Goal: Task Accomplishment & Management: Use online tool/utility

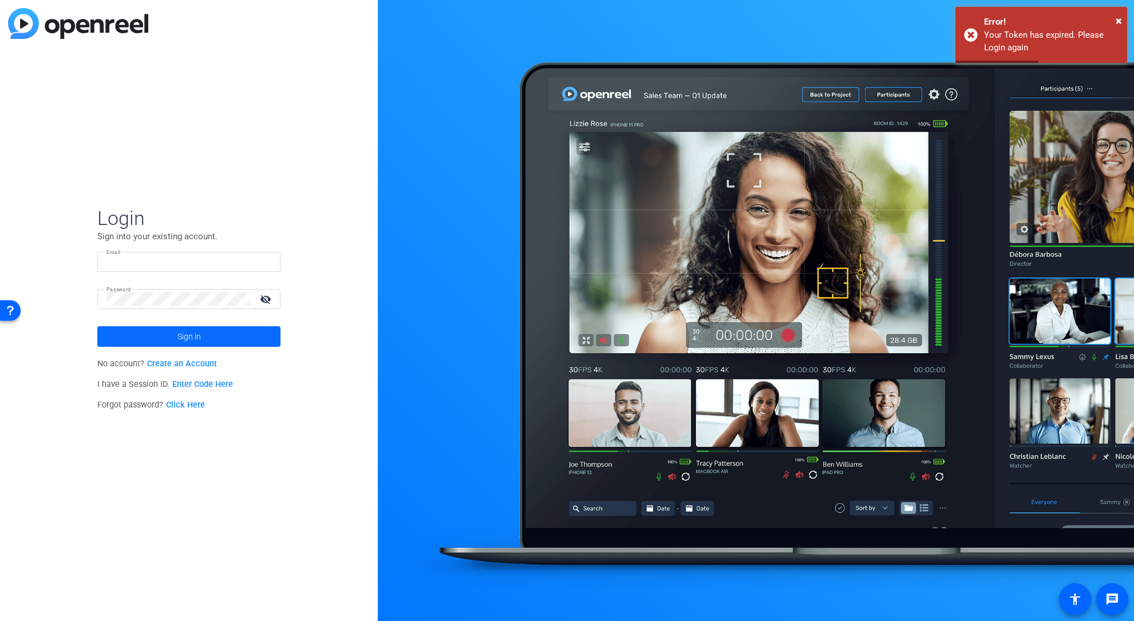
type input "[EMAIL_ADDRESS][DOMAIN_NAME]"
click at [195, 338] on span "Sign in" at bounding box center [189, 336] width 23 height 29
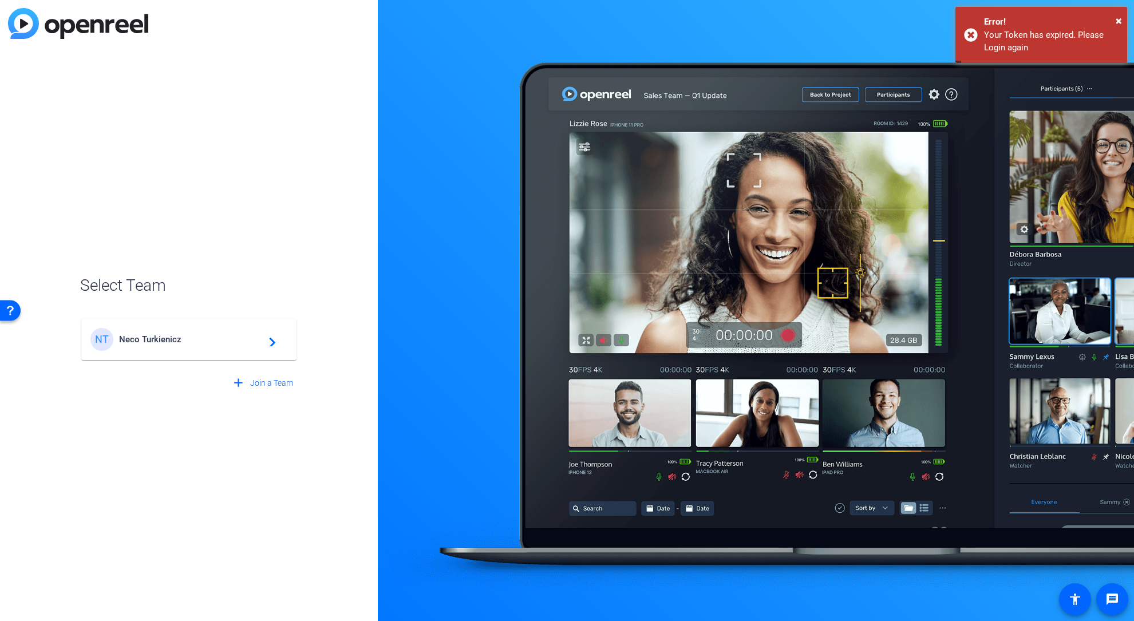
click at [202, 340] on span "Neco Turkienicz" at bounding box center [190, 339] width 143 height 10
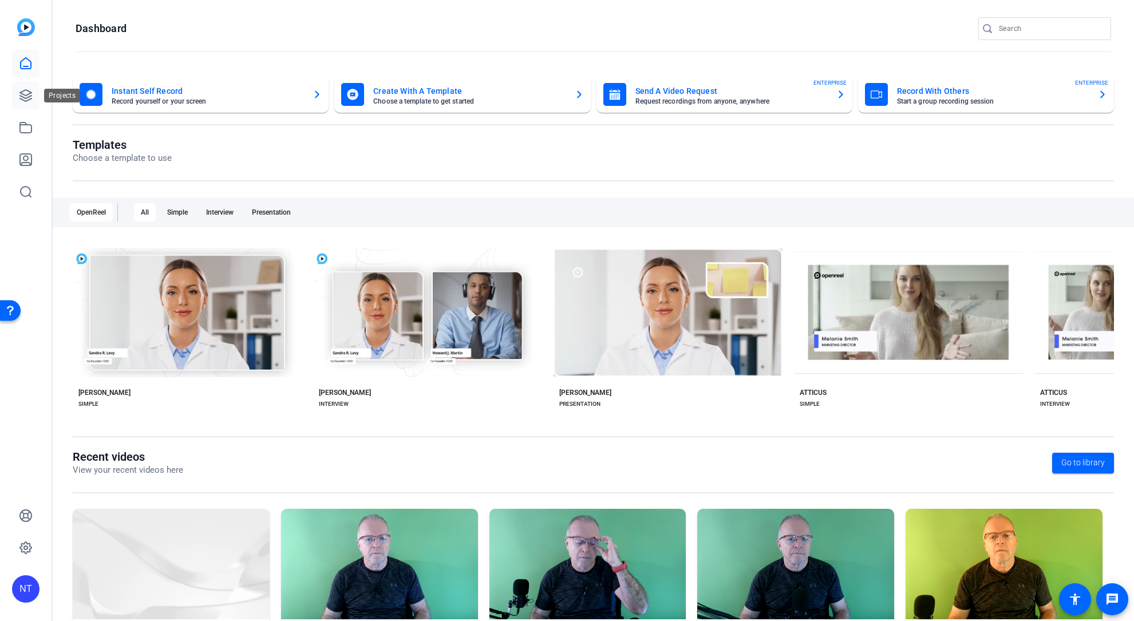
click at [26, 95] on icon at bounding box center [25, 95] width 11 height 11
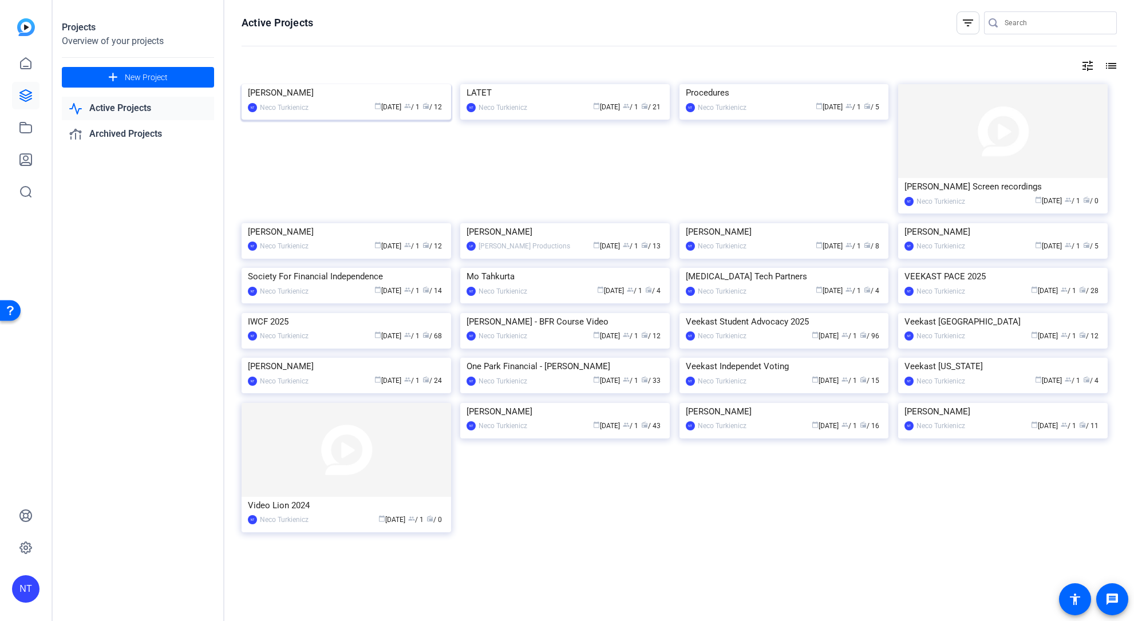
click at [352, 84] on img at bounding box center [347, 84] width 210 height 0
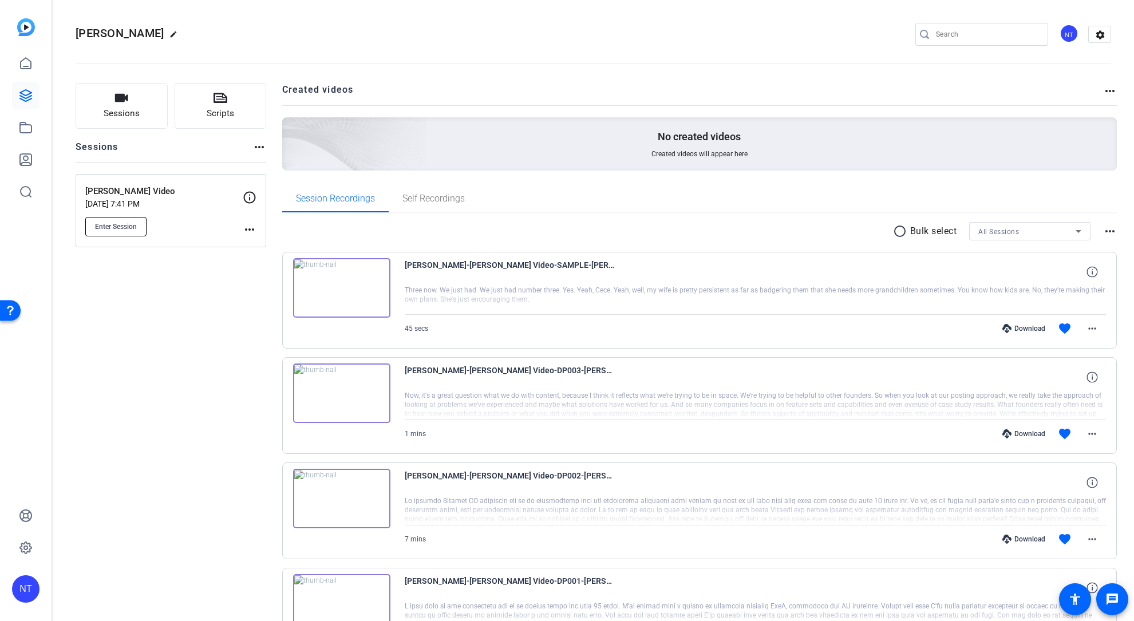
click at [117, 227] on span "Enter Session" at bounding box center [116, 226] width 42 height 9
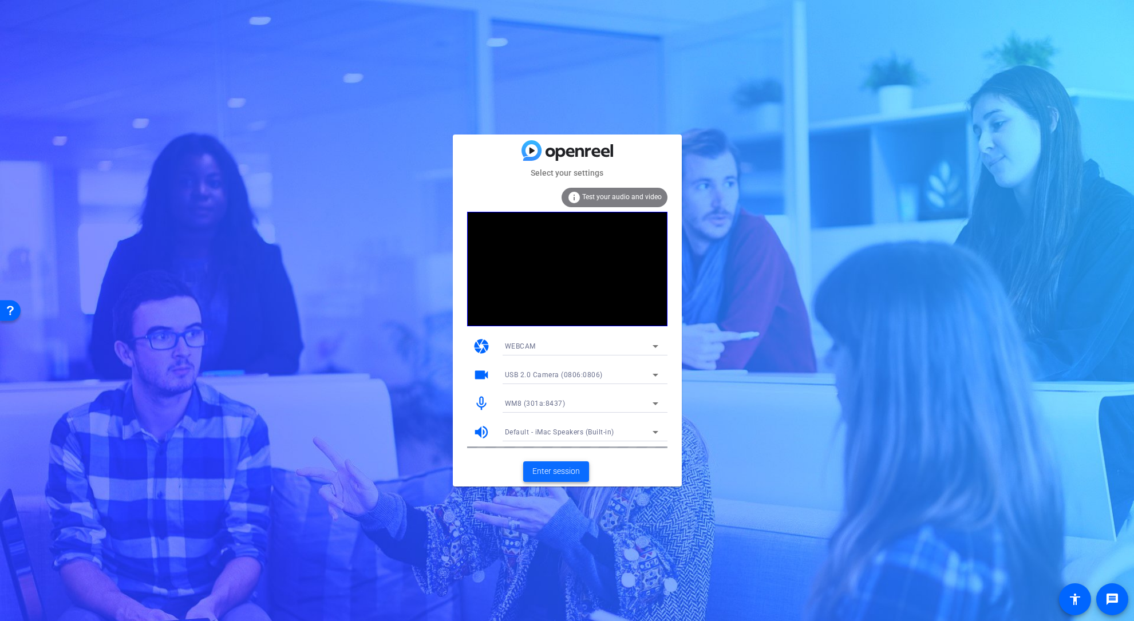
click at [558, 474] on span "Enter session" at bounding box center [557, 472] width 48 height 12
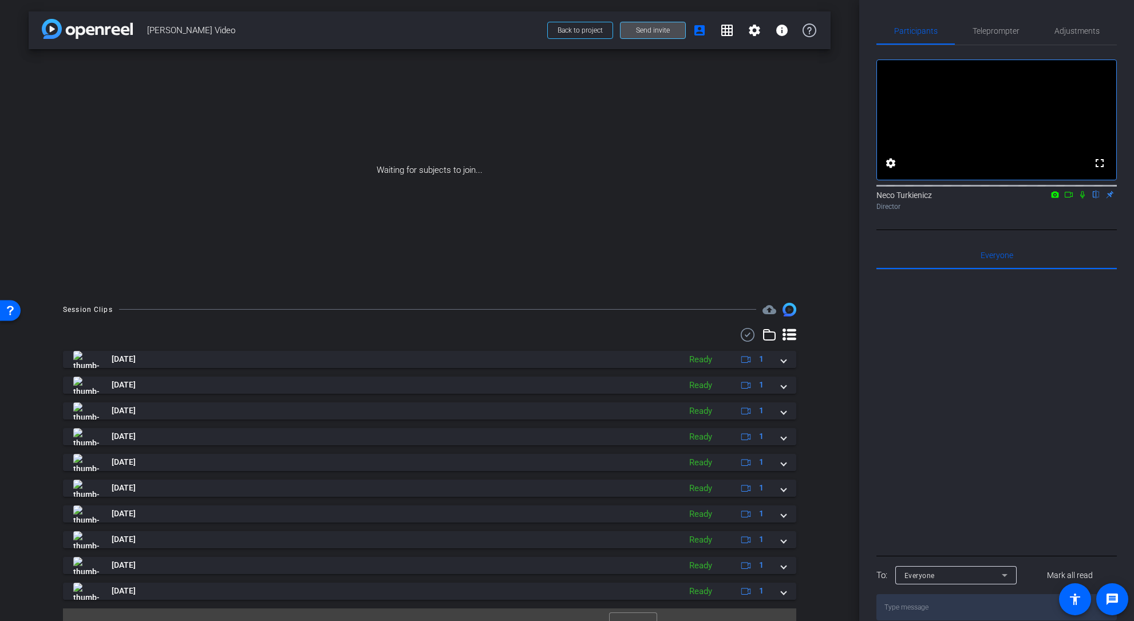
click at [654, 30] on span "Send invite" at bounding box center [653, 30] width 34 height 9
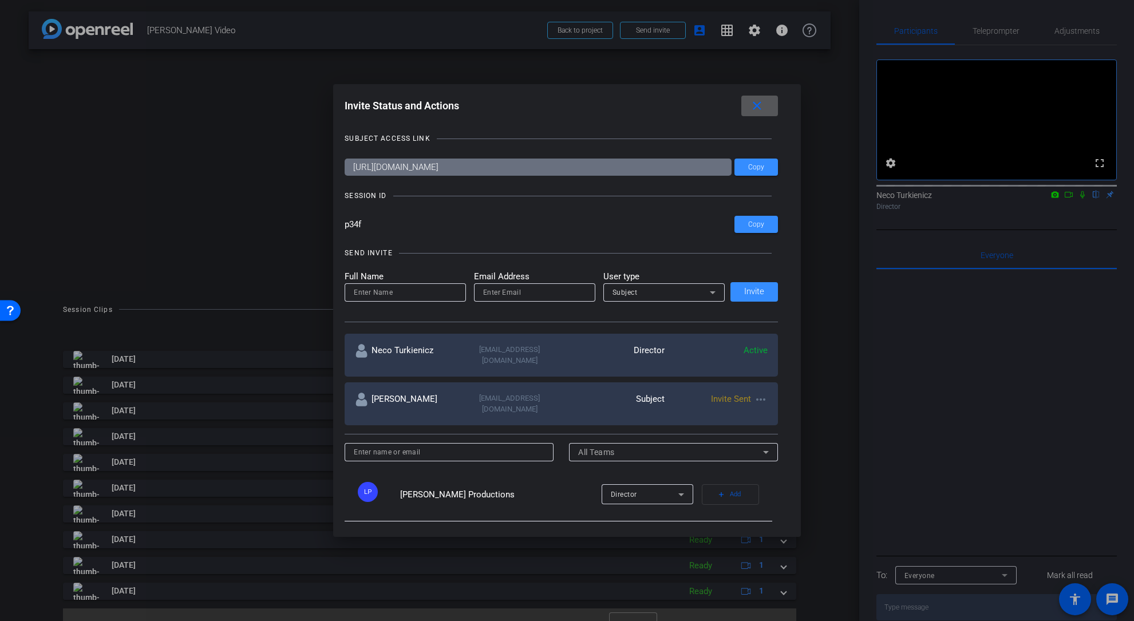
click at [372, 295] on input at bounding box center [405, 293] width 103 height 14
drag, startPoint x: 378, startPoint y: 293, endPoint x: 353, endPoint y: 291, distance: 25.9
click at [353, 291] on div "Luyis" at bounding box center [405, 292] width 121 height 18
click at [496, 291] on input "email" at bounding box center [534, 293] width 103 height 14
click at [377, 290] on input "Luis" at bounding box center [405, 293] width 103 height 14
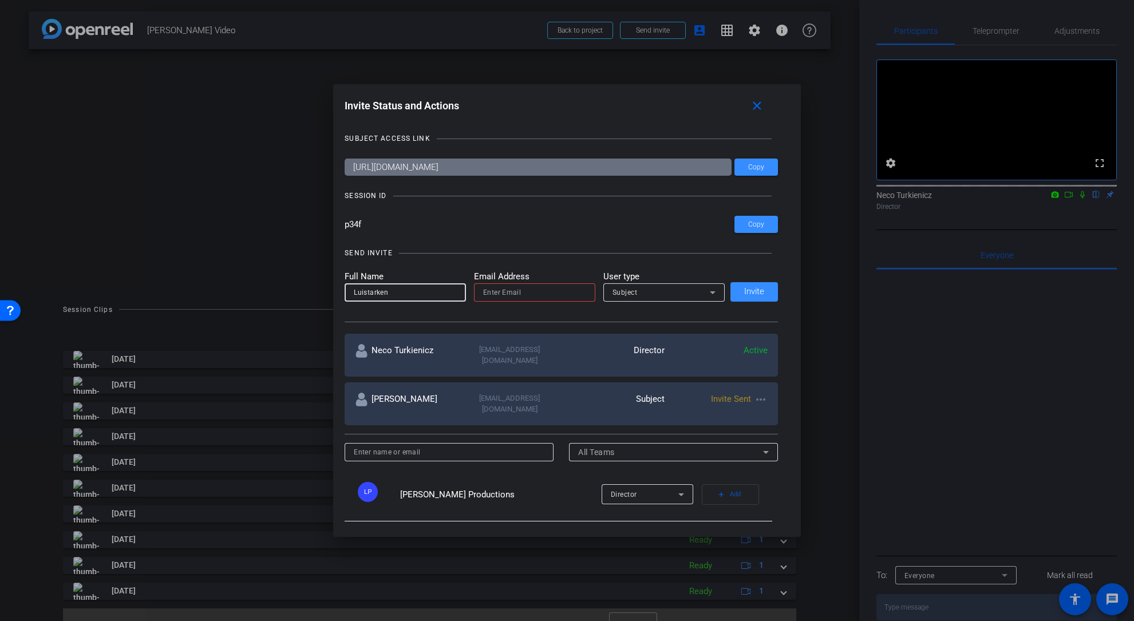
type input "Luistarken"
click at [504, 289] on input "email" at bounding box center [534, 293] width 103 height 14
type input "necoturk@gmail.com"
click at [756, 292] on span "Invite" at bounding box center [754, 291] width 20 height 9
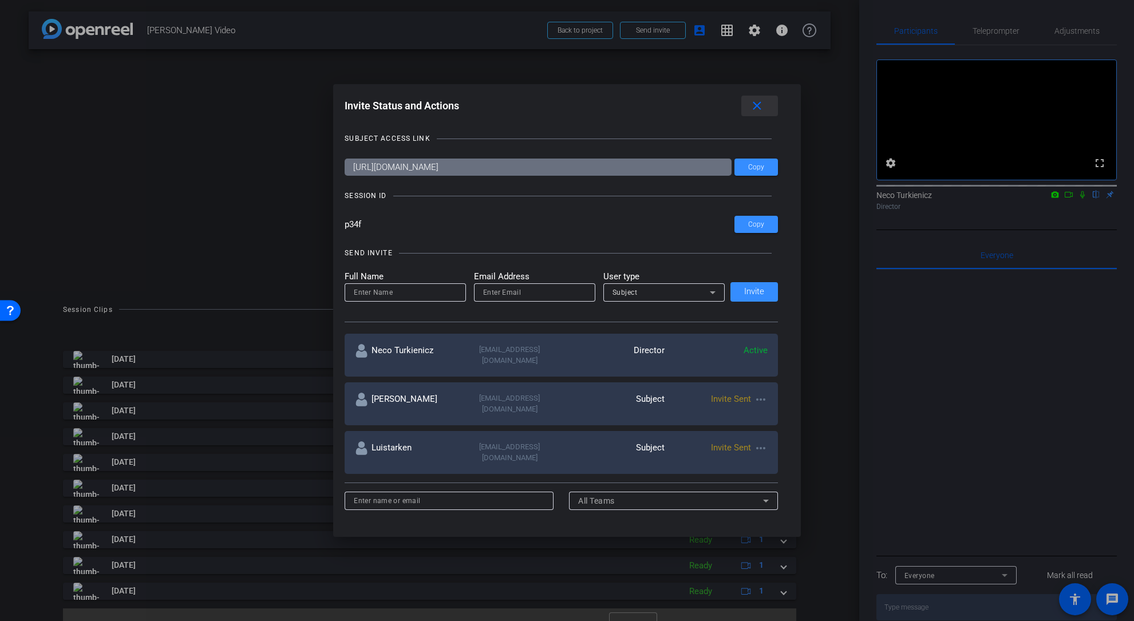
click at [758, 104] on mat-icon "close" at bounding box center [757, 106] width 14 height 14
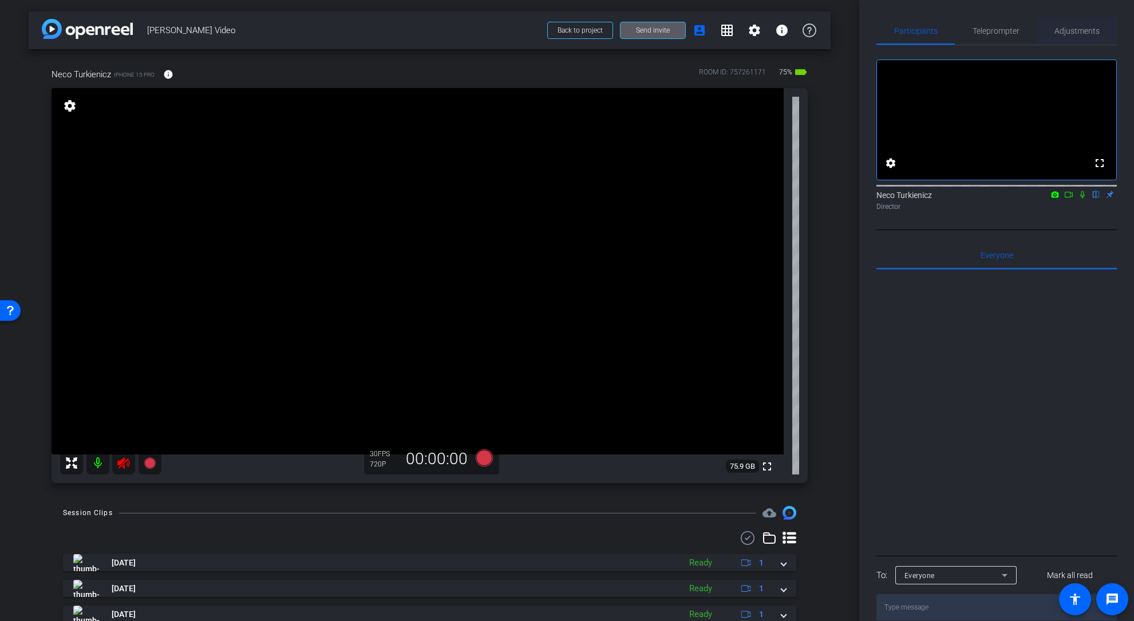
click at [1074, 31] on span "Adjustments" at bounding box center [1077, 31] width 45 height 8
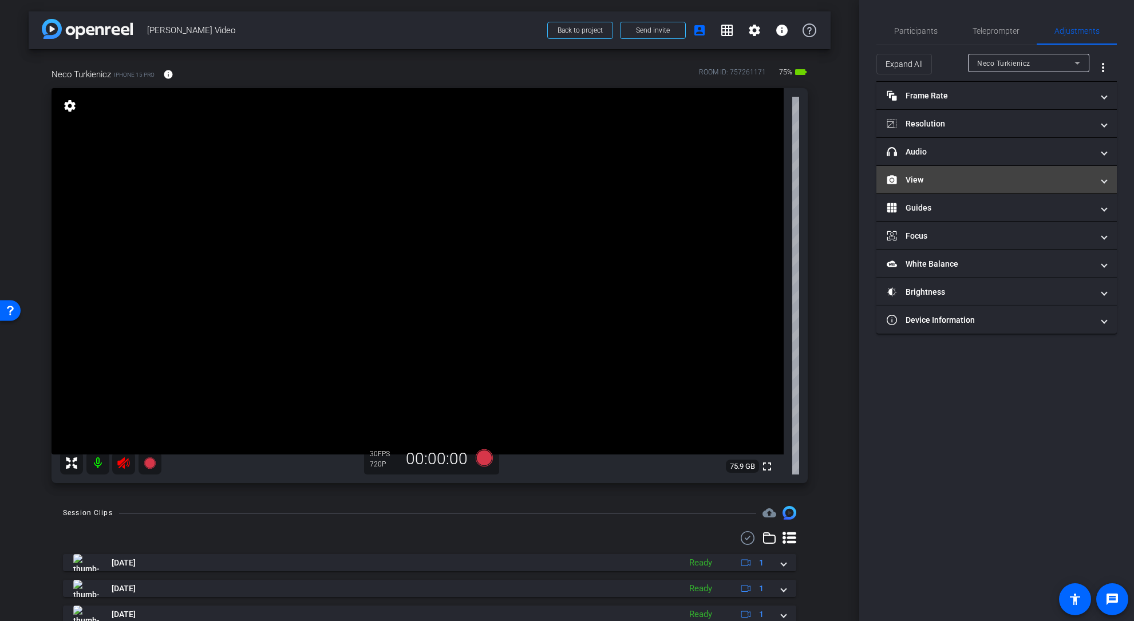
click at [1011, 182] on mat-panel-title "View" at bounding box center [990, 180] width 206 height 12
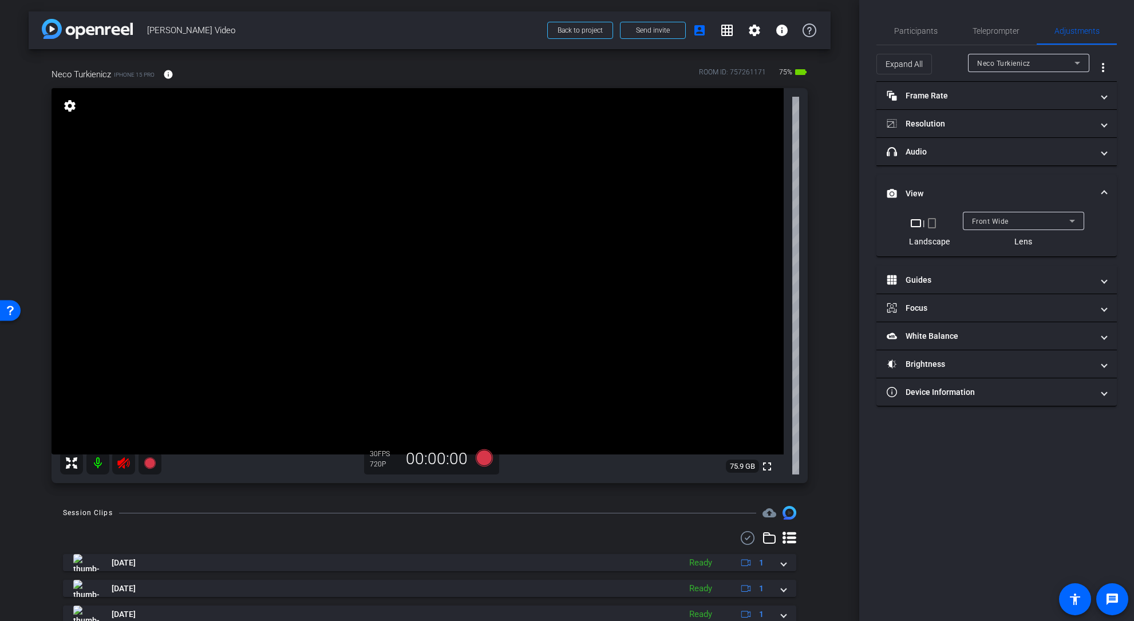
click at [1074, 217] on icon at bounding box center [1073, 221] width 14 height 14
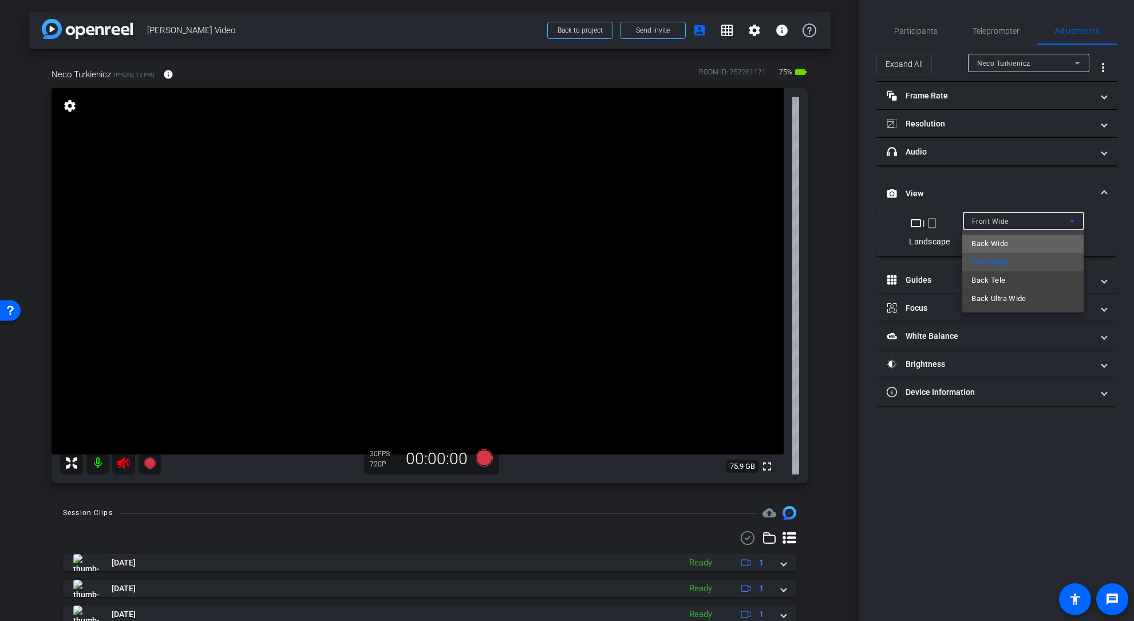
click at [1003, 240] on span "Back Wide" at bounding box center [990, 244] width 37 height 14
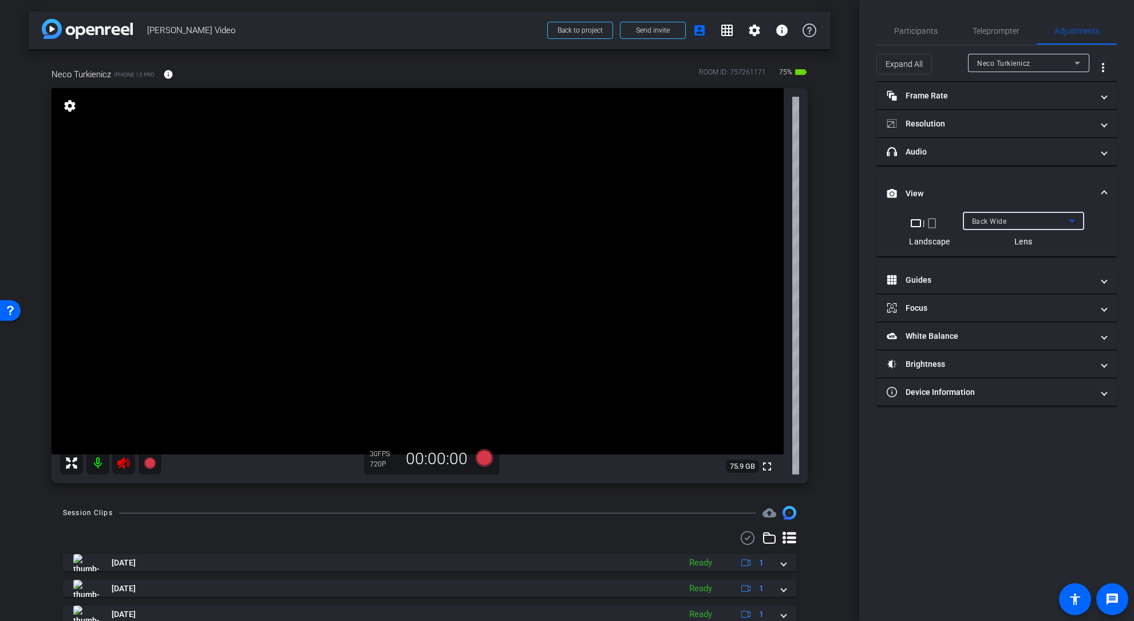
click at [1070, 219] on icon at bounding box center [1073, 221] width 14 height 14
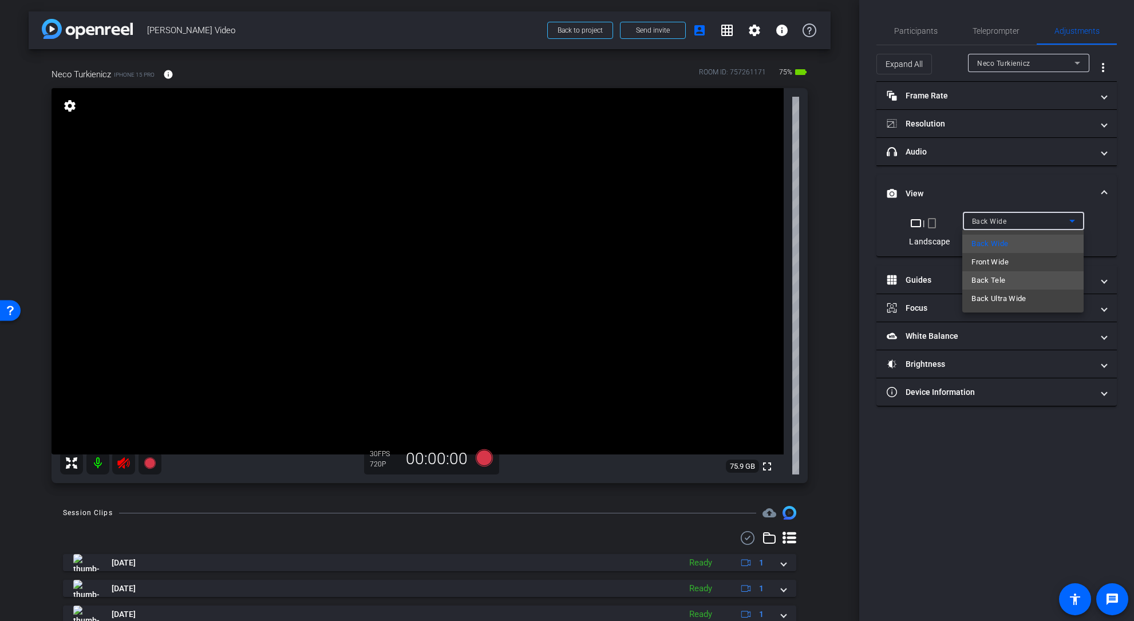
click at [1011, 277] on mat-option "Back Tele" at bounding box center [1023, 280] width 121 height 18
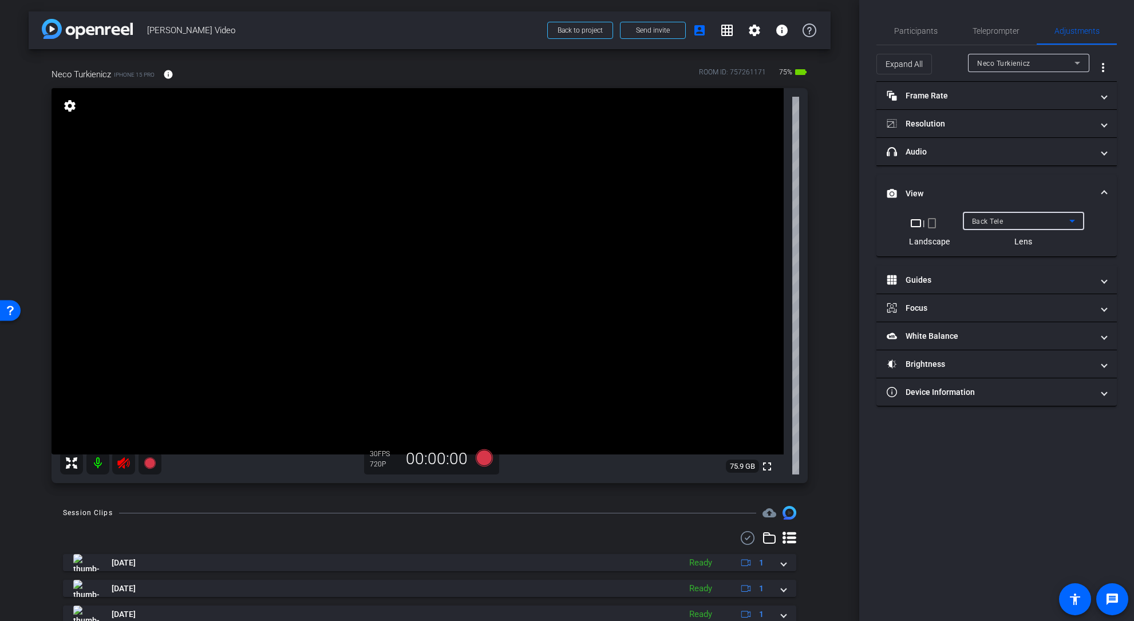
click at [1066, 219] on icon at bounding box center [1073, 221] width 14 height 14
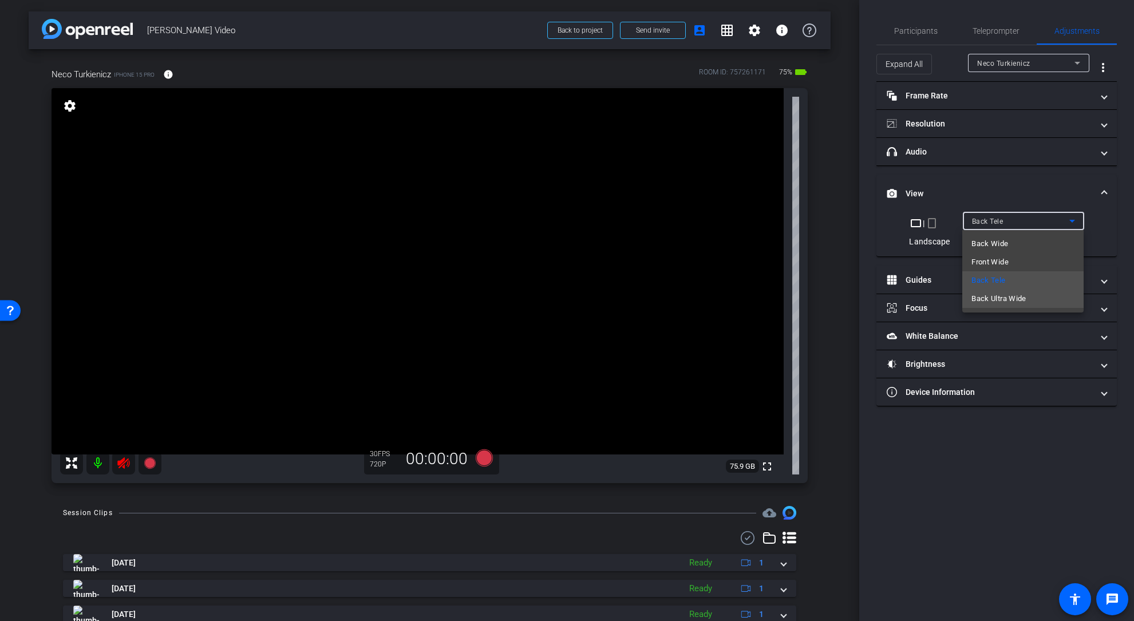
click at [1011, 298] on span "Back Ultra Wide" at bounding box center [999, 299] width 55 height 14
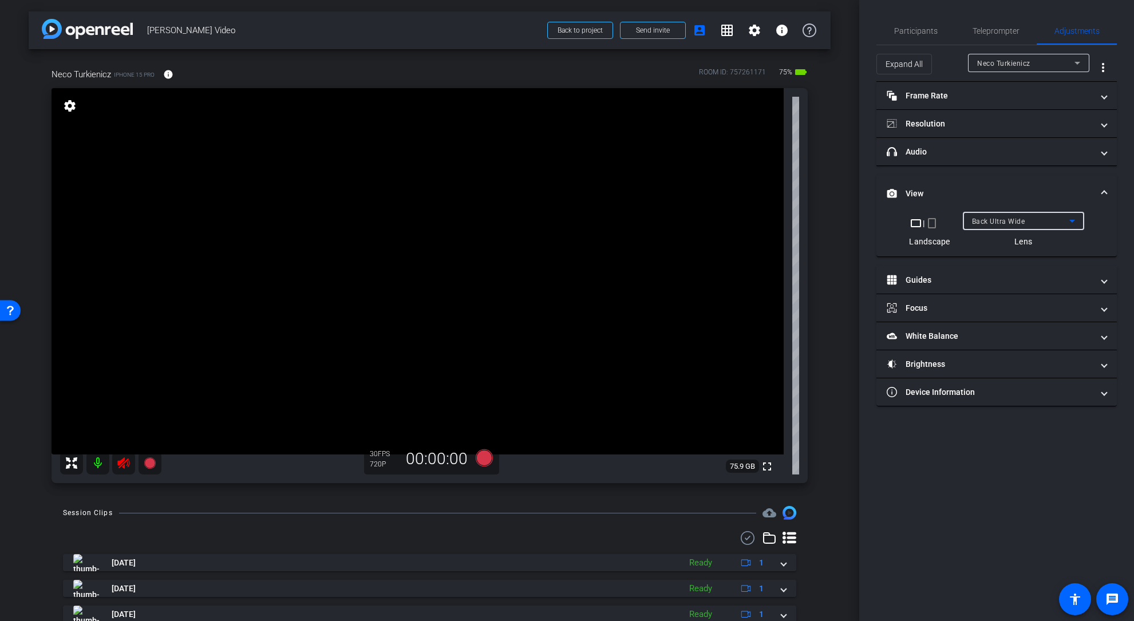
click at [1062, 220] on div "Back Ultra Wide" at bounding box center [1020, 221] width 97 height 14
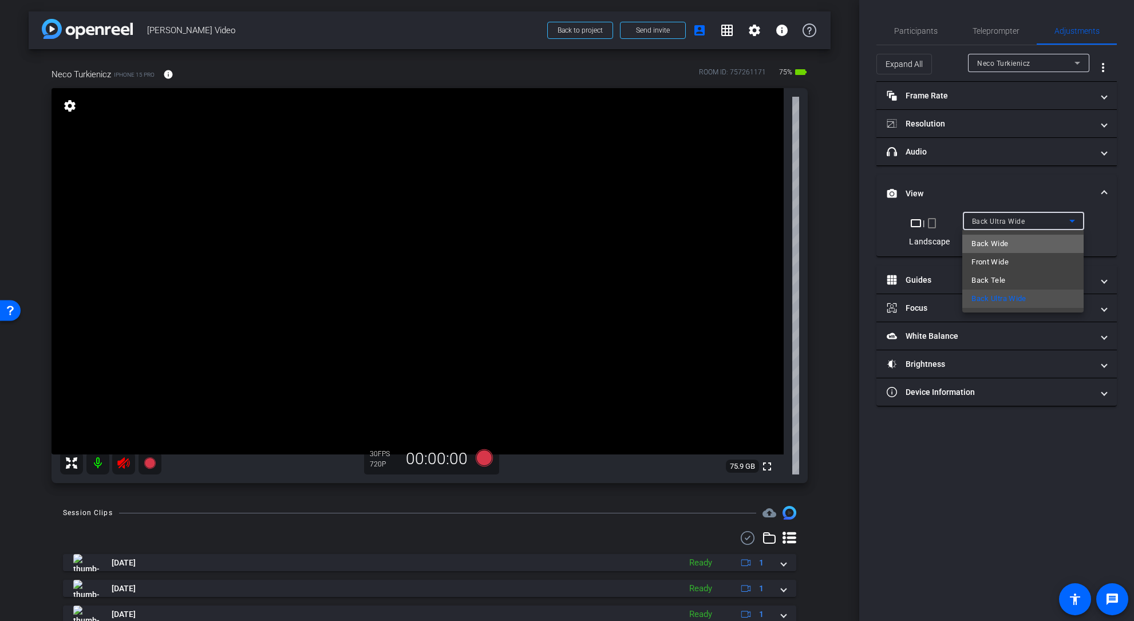
click at [1022, 240] on mat-option "Back Wide" at bounding box center [1023, 244] width 121 height 18
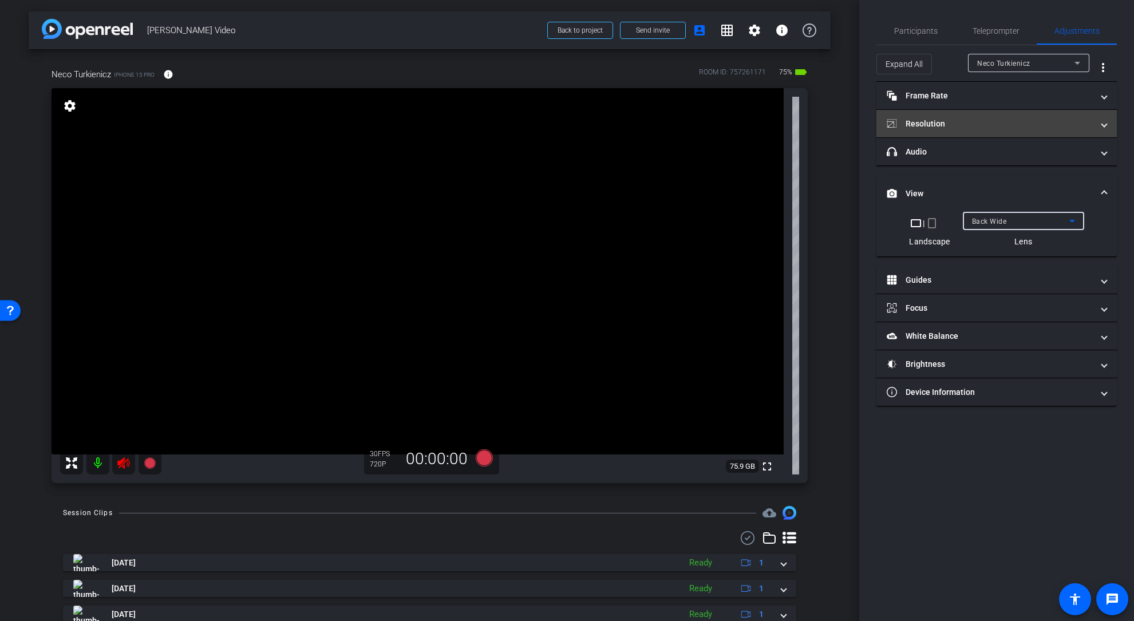
click at [1003, 128] on mat-panel-title "Resolution" at bounding box center [990, 124] width 206 height 12
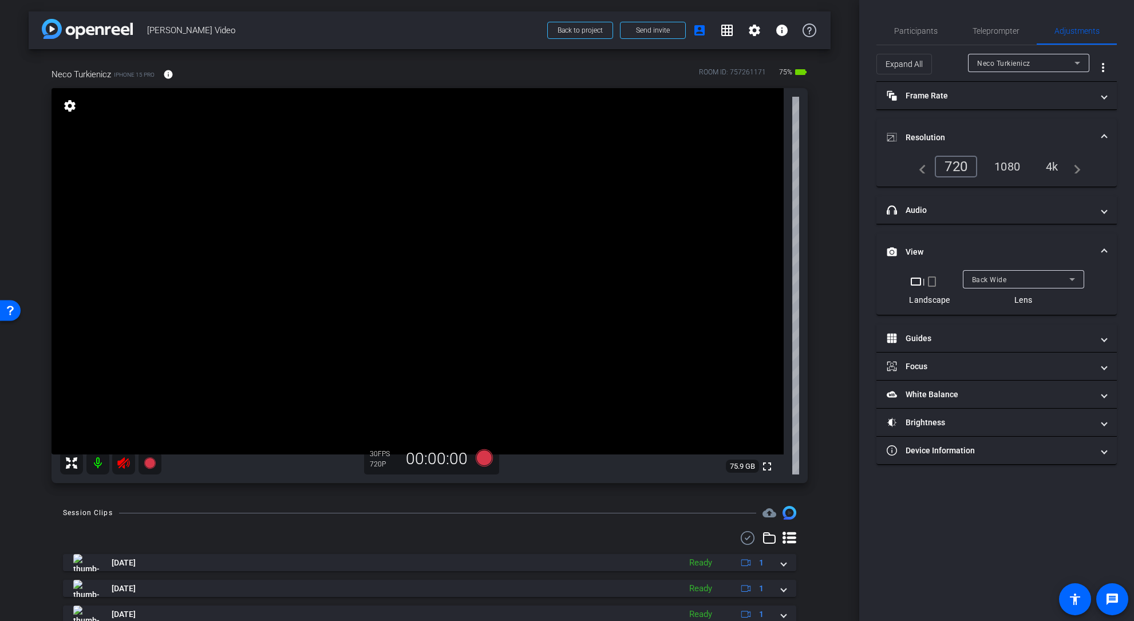
click at [1054, 165] on div "4k" at bounding box center [1053, 166] width 30 height 19
click at [487, 458] on icon at bounding box center [483, 457] width 17 height 17
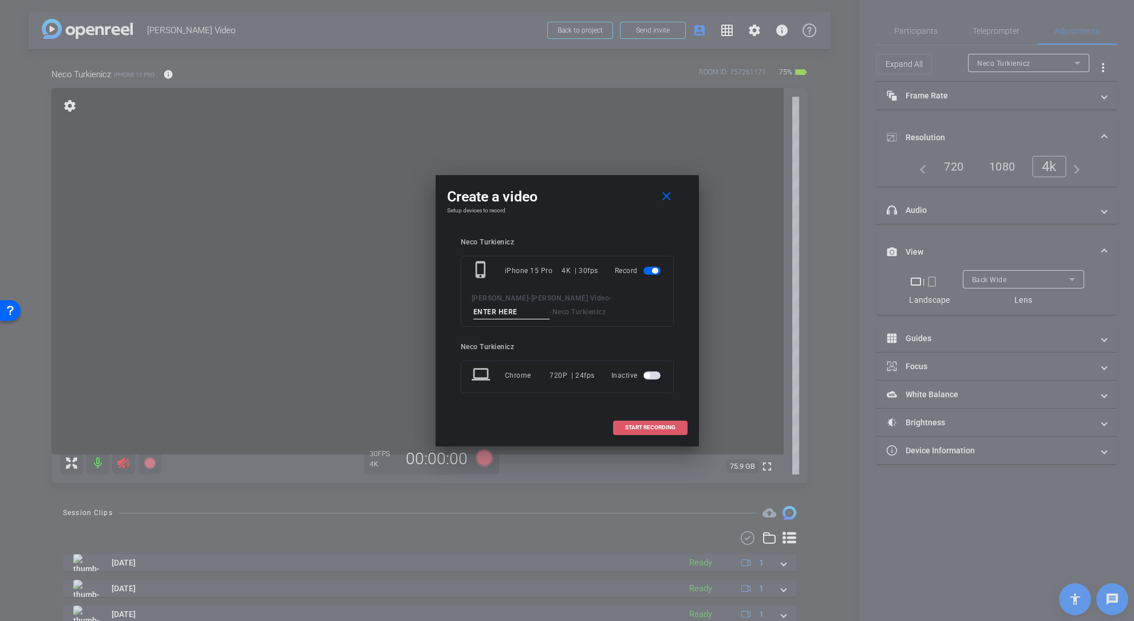
click at [673, 427] on span "START RECORDING" at bounding box center [650, 428] width 50 height 6
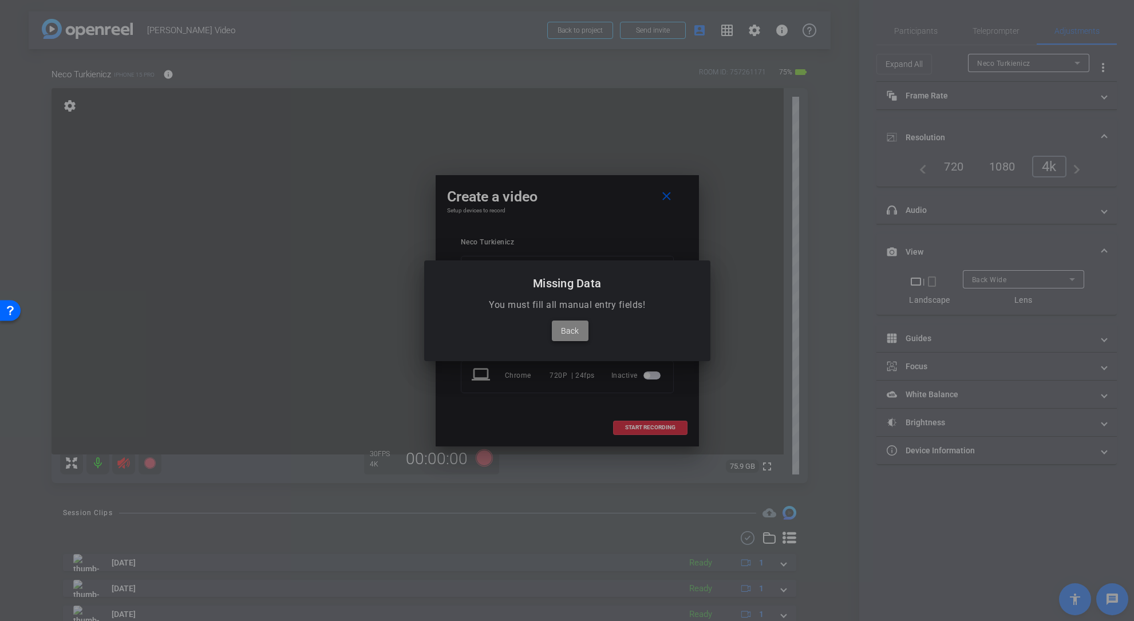
click at [579, 338] on span at bounding box center [570, 330] width 37 height 27
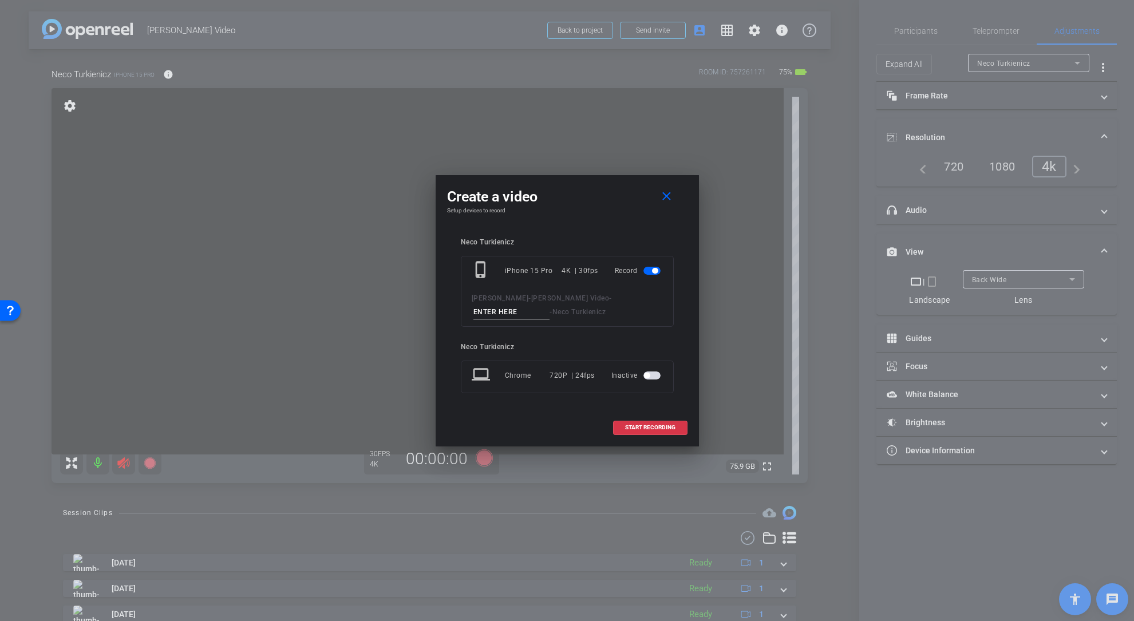
drag, startPoint x: 603, startPoint y: 307, endPoint x: 618, endPoint y: 332, distance: 29.1
click at [603, 308] on div "Dan Cone - Dan Sizzle Video - - Neco Turkienicz" at bounding box center [567, 305] width 191 height 28
click at [550, 305] on input at bounding box center [512, 312] width 77 height 14
type input "t1"
click at [641, 427] on span "START RECORDING" at bounding box center [650, 428] width 50 height 6
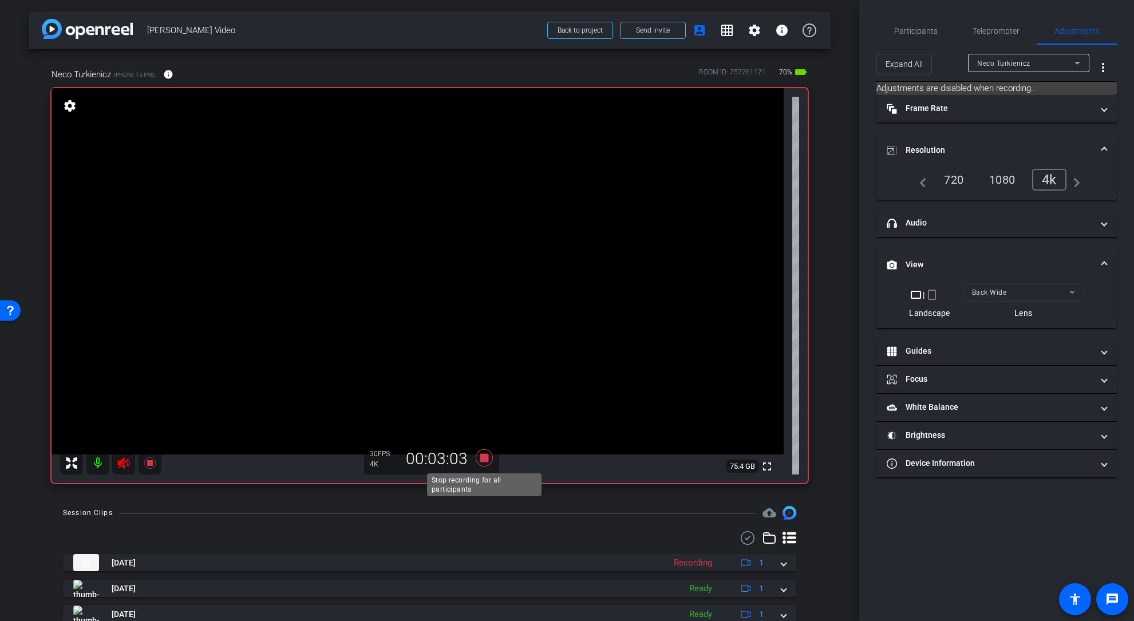
click at [479, 462] on icon at bounding box center [484, 458] width 27 height 21
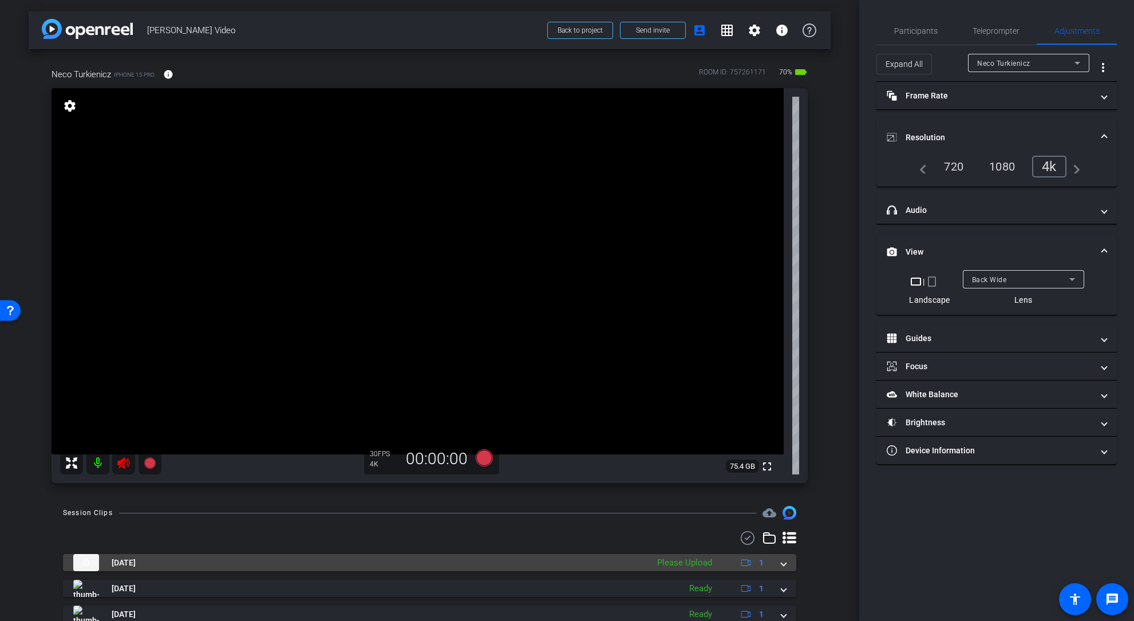
click at [784, 568] on span at bounding box center [784, 563] width 5 height 12
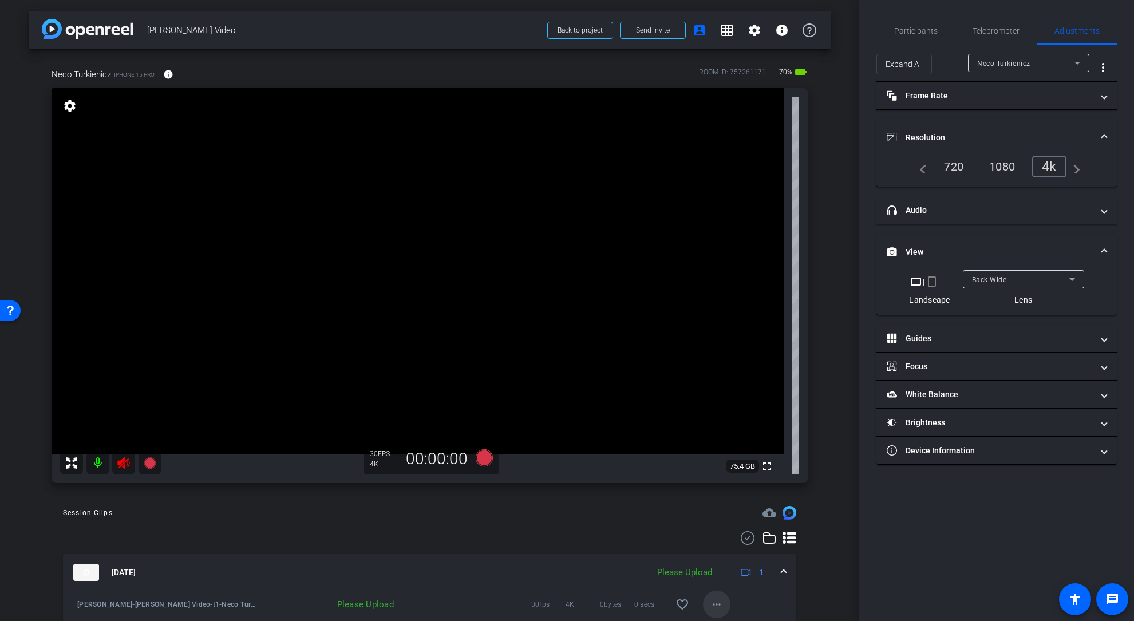
click at [720, 610] on mat-icon "more_horiz" at bounding box center [717, 605] width 14 height 14
click at [713, 549] on span "Upload" at bounding box center [735, 553] width 46 height 14
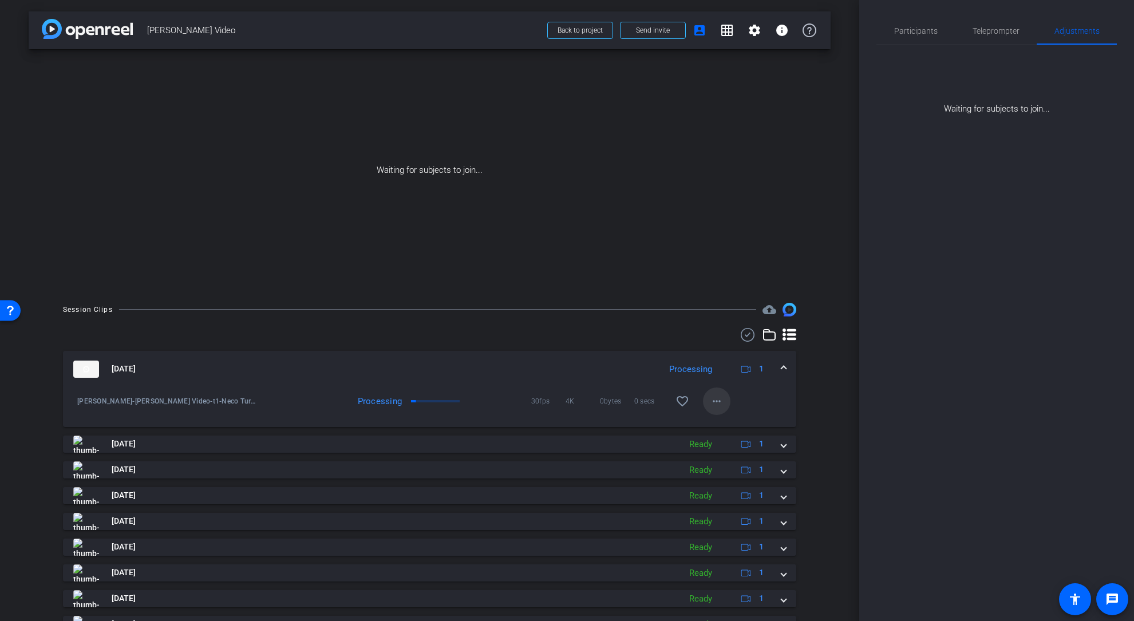
click at [719, 402] on mat-icon "more_horiz" at bounding box center [717, 402] width 14 height 14
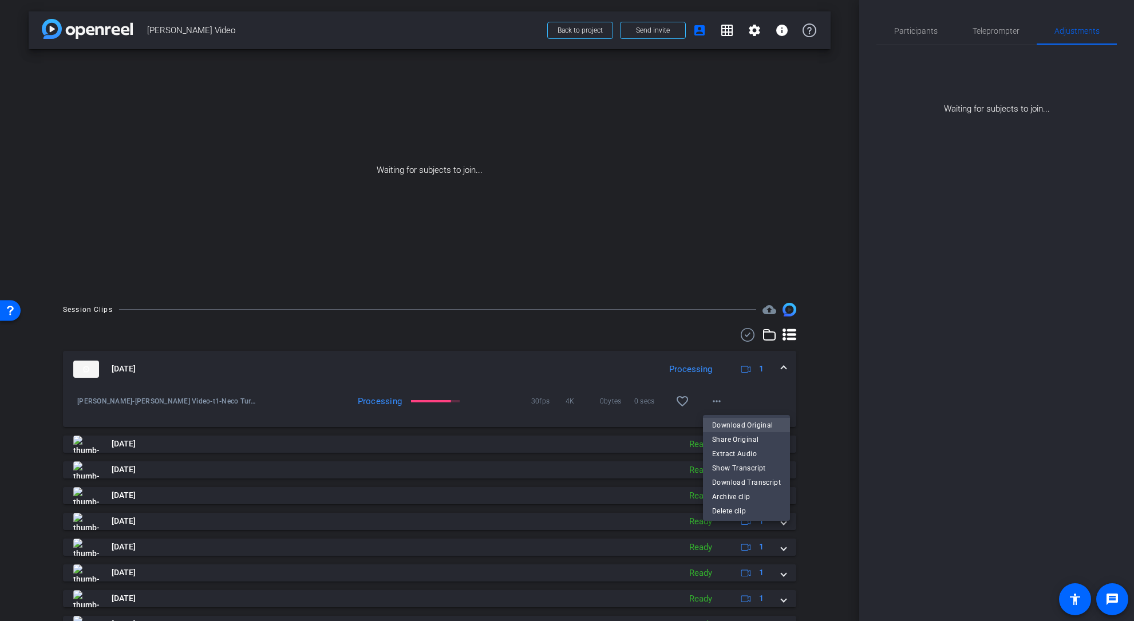
click at [737, 425] on span "Download Original" at bounding box center [746, 426] width 69 height 14
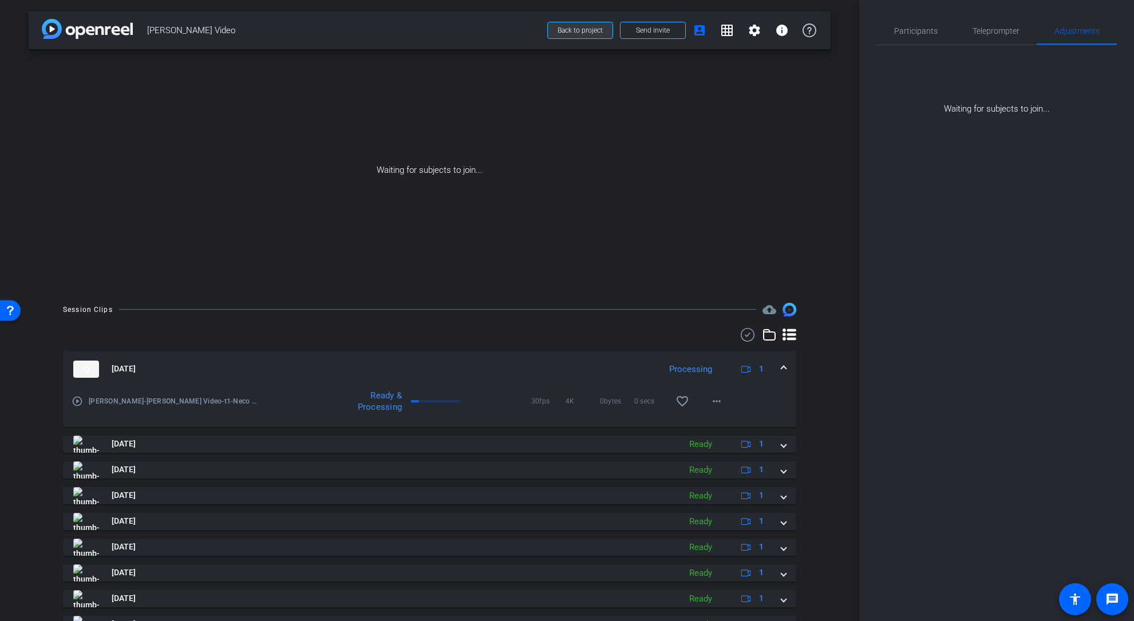
click at [582, 30] on span "Back to project" at bounding box center [580, 30] width 45 height 8
